Goal: Task Accomplishment & Management: Manage account settings

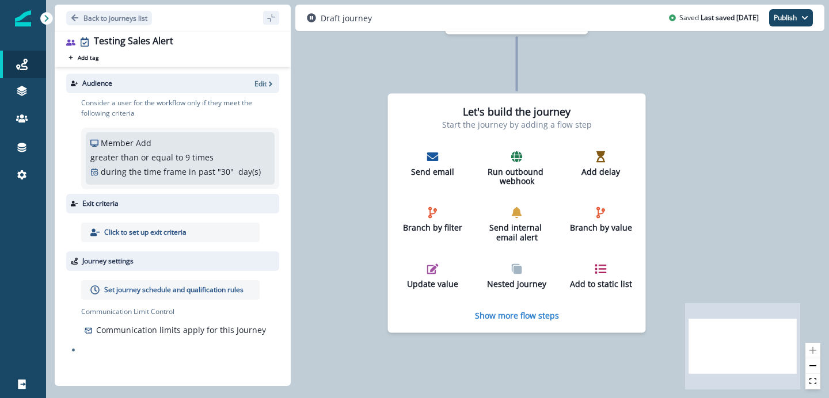
click at [186, 295] on div "Set journey schedule and qualification rules" at bounding box center [170, 290] width 178 height 20
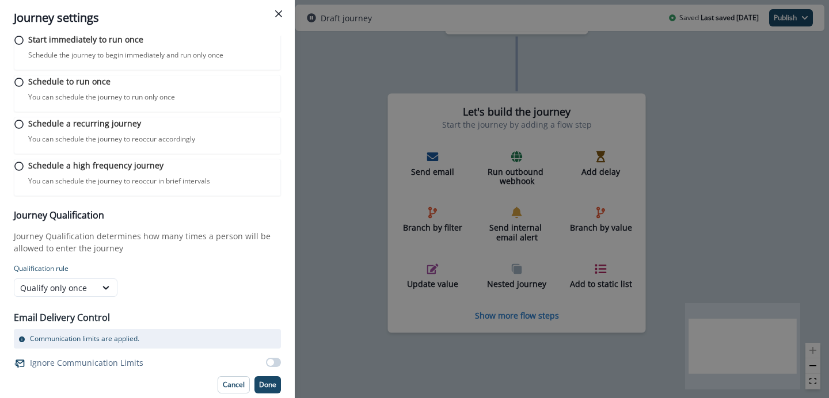
scroll to position [54, 0]
click at [98, 278] on form "Qualification rule Qualify only once" at bounding box center [147, 280] width 267 height 33
click at [98, 291] on div at bounding box center [106, 288] width 20 height 12
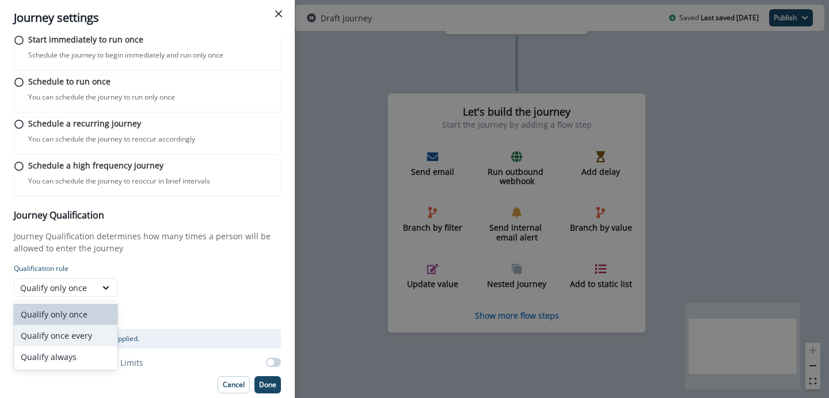
click at [85, 336] on div "Qualify once every" at bounding box center [66, 335] width 104 height 21
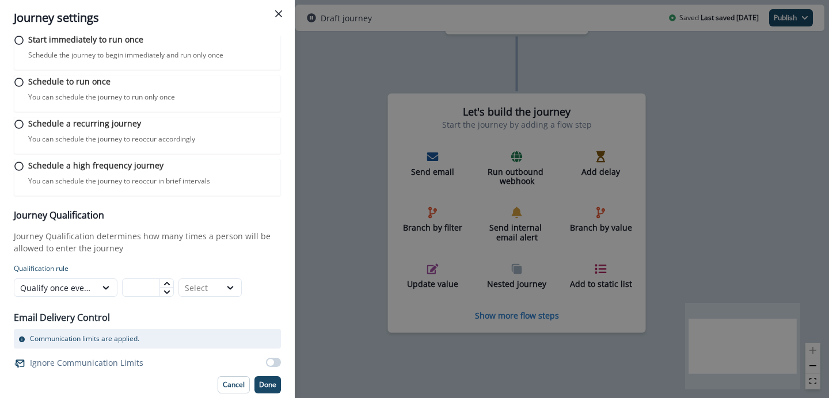
click at [167, 283] on icon at bounding box center [166, 283] width 6 height 3
type input "*"
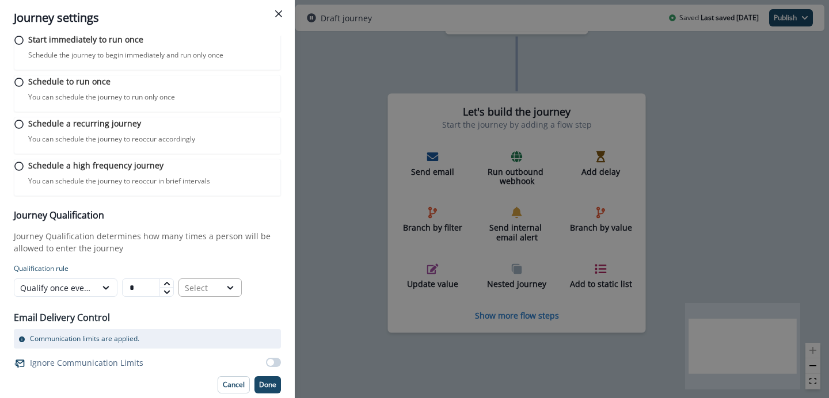
click at [212, 289] on div "Select" at bounding box center [200, 288] width 30 height 12
click at [207, 339] on div "Weeks" at bounding box center [209, 335] width 63 height 21
click at [218, 248] on p "Journey Qualification determines how many times a person will be allowed to ent…" at bounding box center [147, 242] width 267 height 24
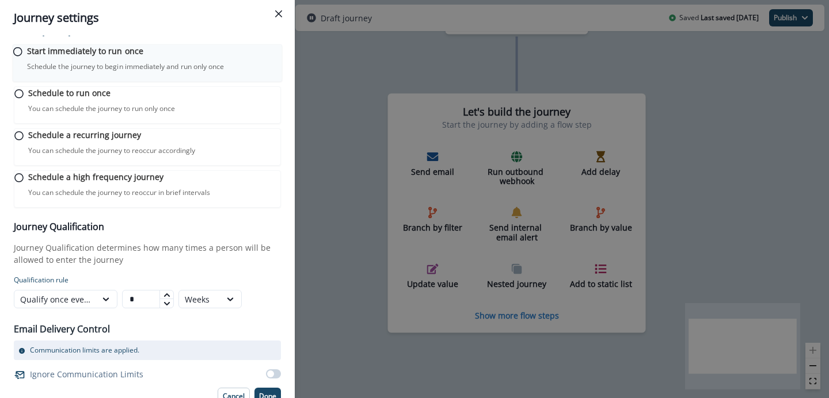
scroll to position [12, 0]
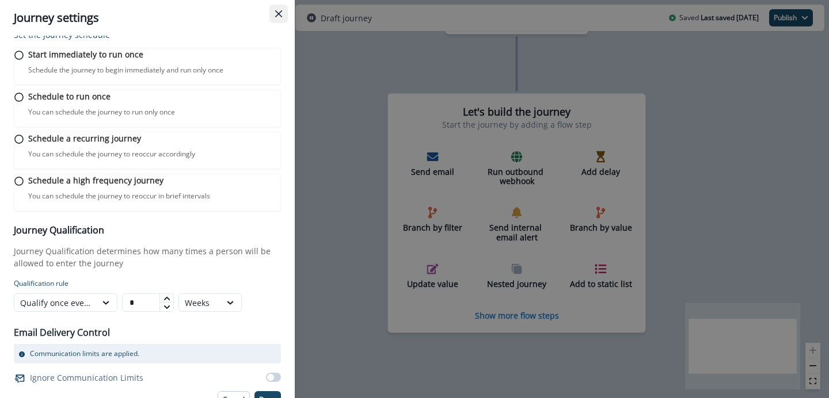
click at [274, 7] on button "Close" at bounding box center [278, 14] width 18 height 18
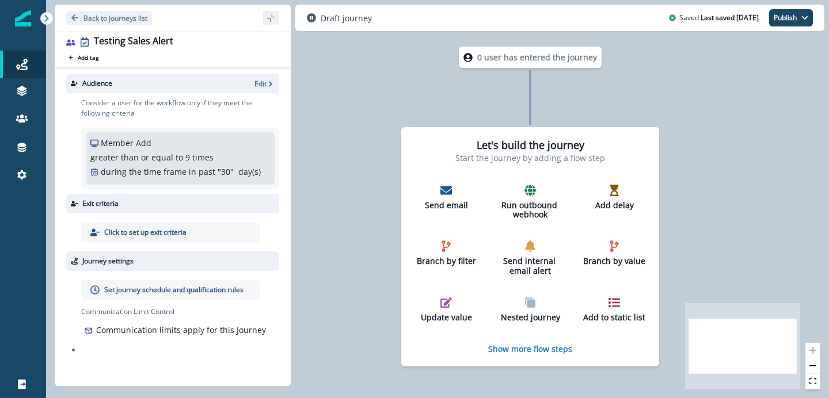
click at [50, 16] on icon at bounding box center [47, 18] width 8 height 8
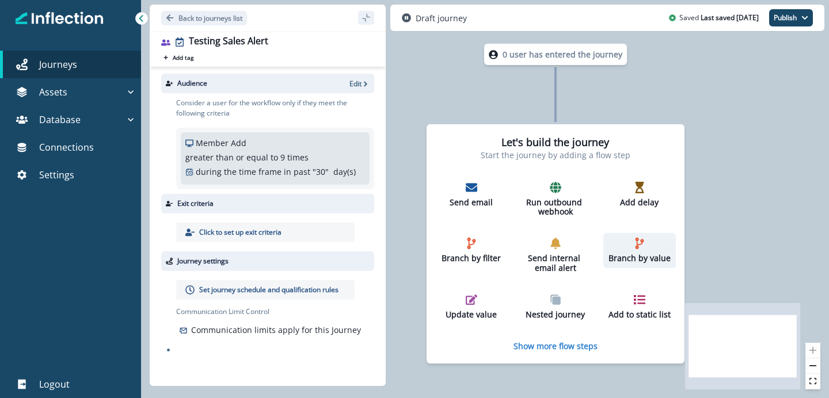
click at [634, 251] on div "Branch by value" at bounding box center [639, 251] width 63 height 26
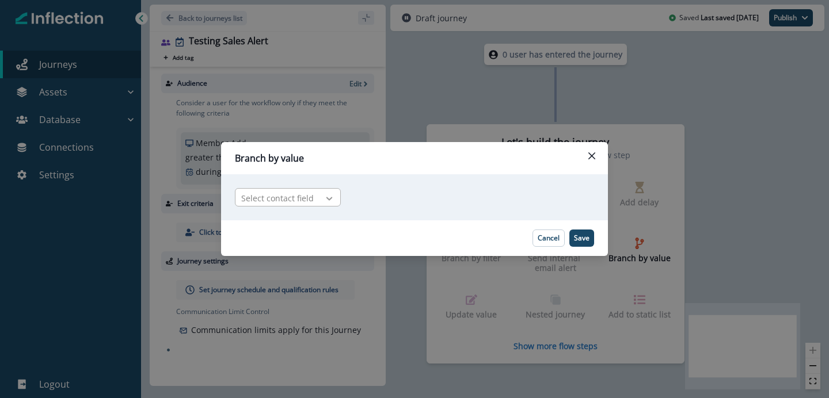
click at [321, 198] on div at bounding box center [329, 199] width 20 height 12
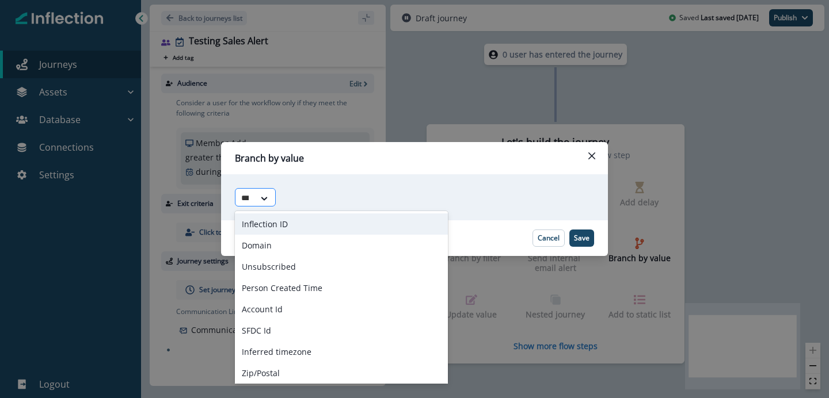
type input "****"
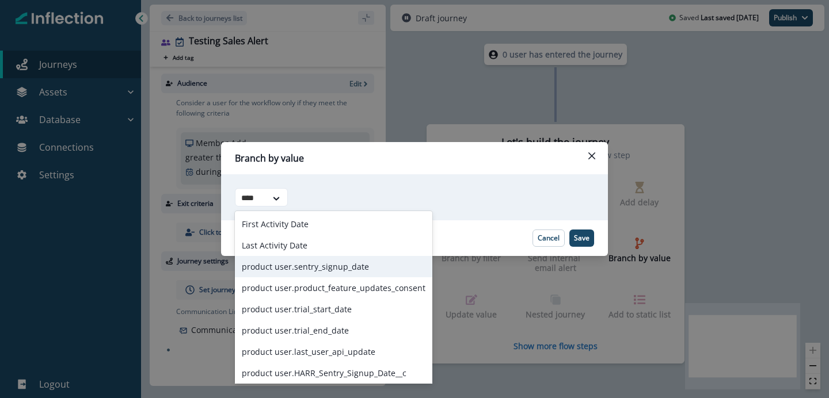
click at [307, 264] on div "product user.sentry_signup_date" at bounding box center [333, 266] width 197 height 21
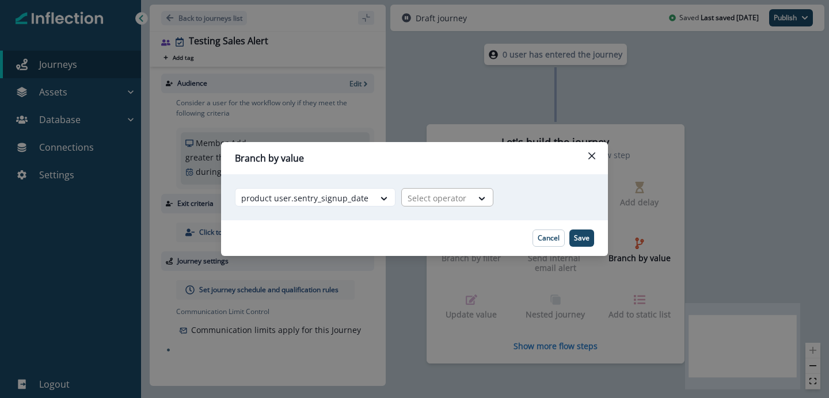
click at [460, 195] on div at bounding box center [437, 198] width 59 height 14
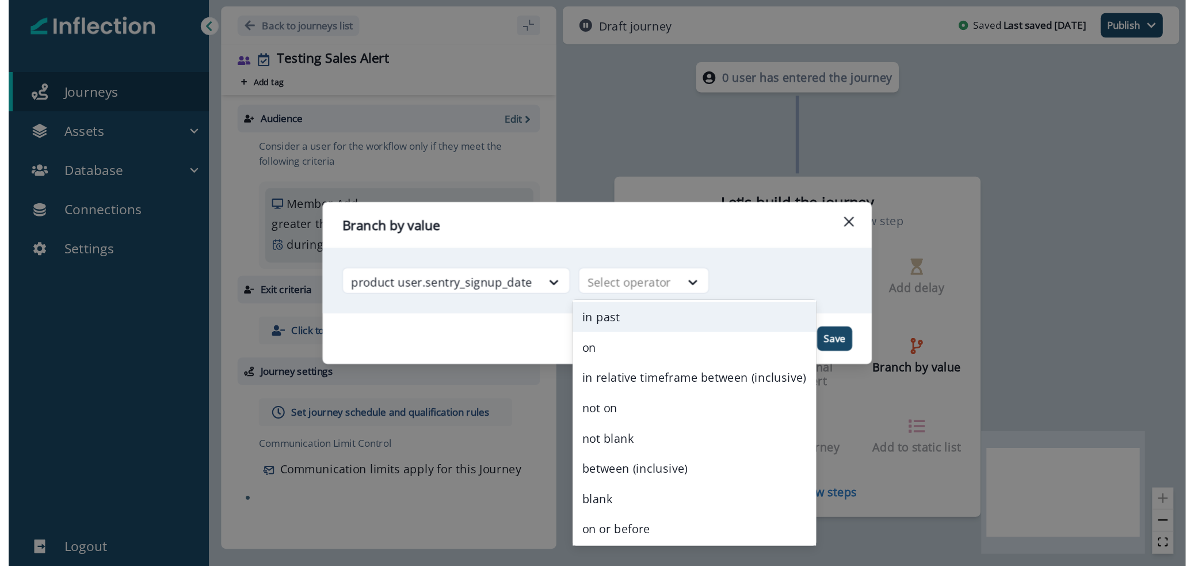
scroll to position [34, 0]
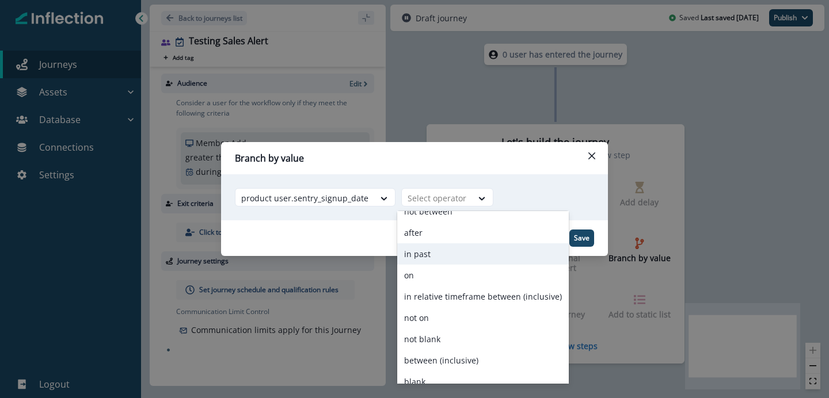
click at [437, 248] on div "in past" at bounding box center [483, 253] width 172 height 21
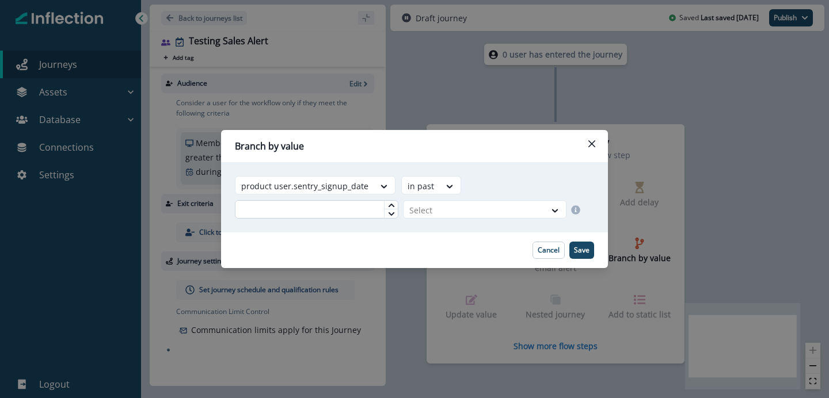
click at [340, 212] on input "text" at bounding box center [316, 209] width 163 height 18
type input "*"
click at [444, 201] on div "Select" at bounding box center [474, 210] width 142 height 19
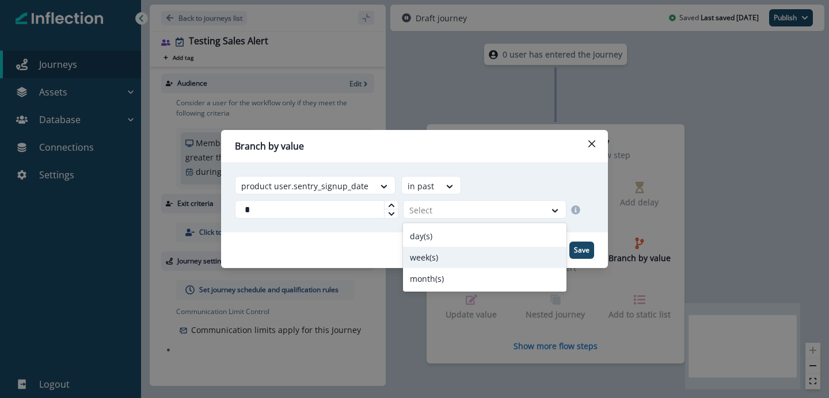
click at [427, 250] on div "week(s)" at bounding box center [484, 257] width 163 height 21
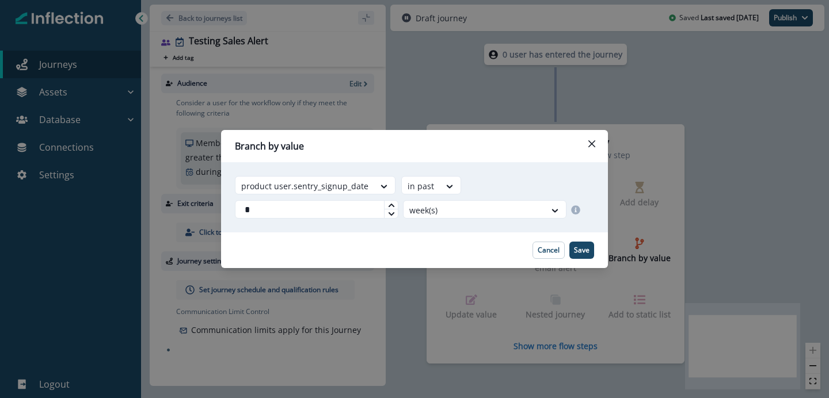
click at [595, 250] on footer "Cancel Save" at bounding box center [414, 251] width 387 height 36
click at [580, 249] on p "Save" at bounding box center [582, 250] width 16 height 8
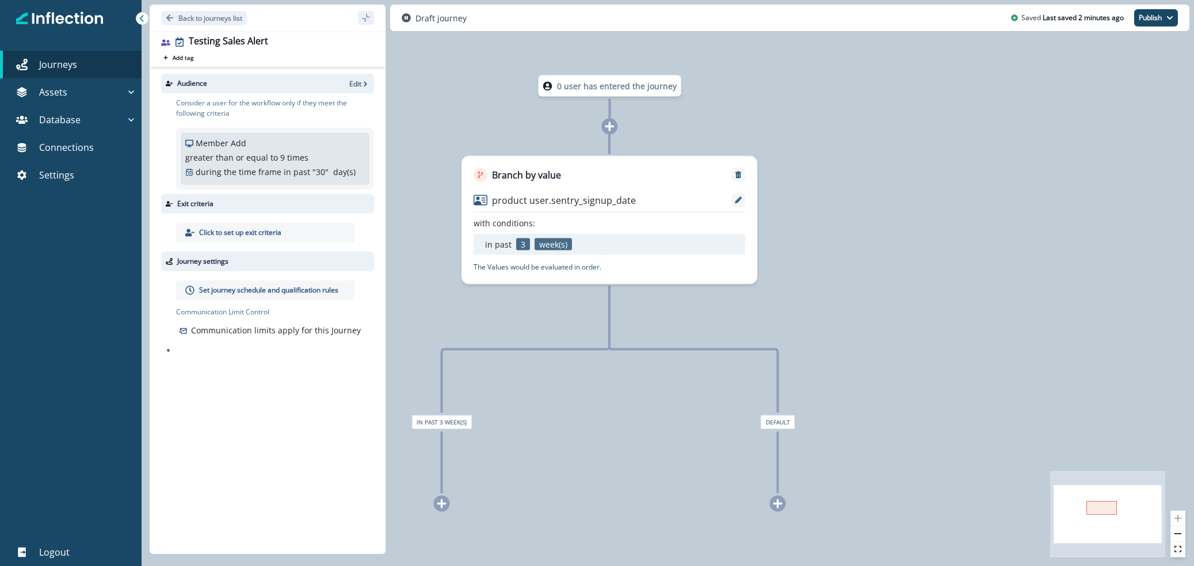
click at [828, 117] on div "0 user has entered the journey Branch by value product user.sentry_signup_date …" at bounding box center [668, 283] width 1053 height 566
